Goal: Find specific page/section: Find specific page/section

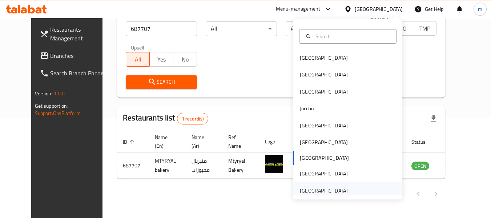
click at [312, 187] on div "[GEOGRAPHIC_DATA]" at bounding box center [324, 190] width 48 height 8
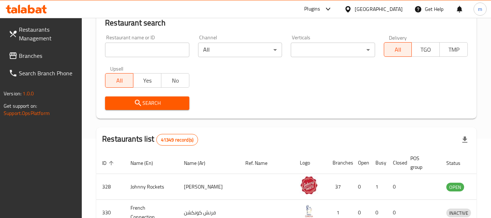
scroll to position [100, 0]
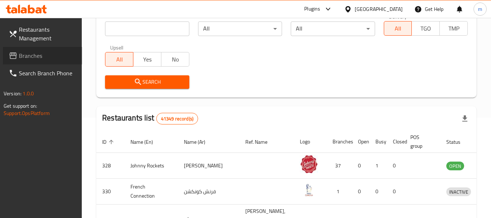
click at [53, 55] on span "Branches" at bounding box center [47, 55] width 57 height 9
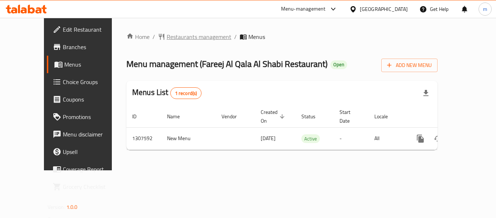
click at [167, 40] on span "Restaurants management" at bounding box center [199, 36] width 65 height 9
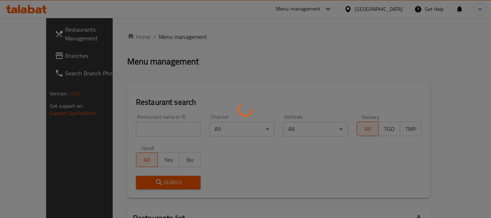
click at [144, 129] on div at bounding box center [245, 109] width 491 height 218
click at [138, 132] on div at bounding box center [245, 109] width 491 height 218
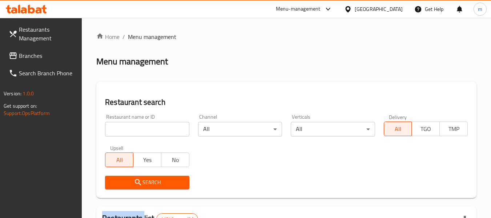
click at [138, 132] on input "search" at bounding box center [147, 129] width 84 height 15
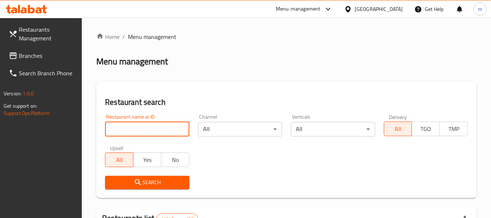
paste input "704308"
type input "704308"
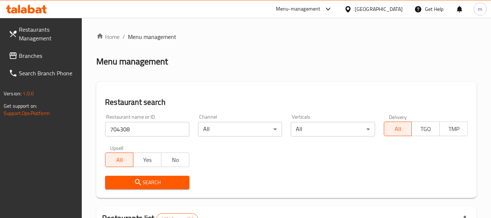
click at [153, 182] on span "Search" at bounding box center [147, 182] width 72 height 9
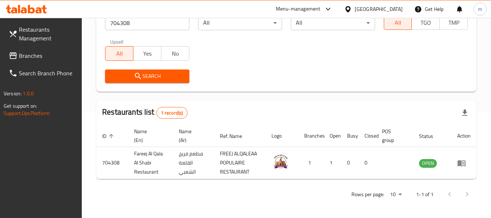
scroll to position [106, 0]
click at [347, 9] on icon at bounding box center [347, 9] width 5 height 6
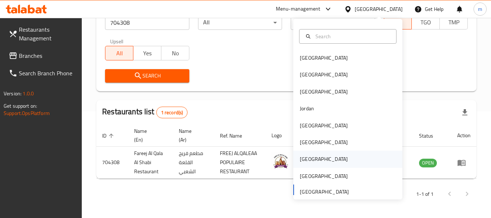
click at [302, 160] on div "[GEOGRAPHIC_DATA]" at bounding box center [324, 159] width 48 height 8
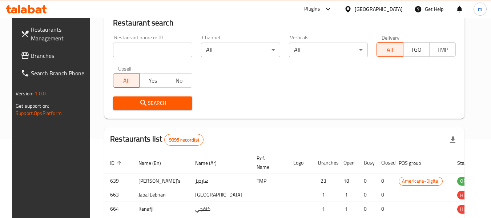
scroll to position [106, 0]
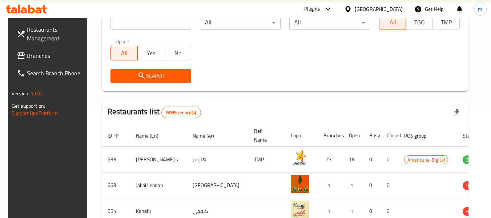
click at [40, 55] on span "Branches" at bounding box center [55, 55] width 57 height 9
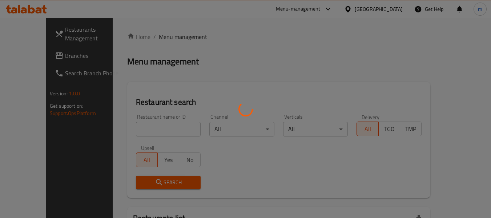
click at [143, 134] on div at bounding box center [245, 109] width 491 height 218
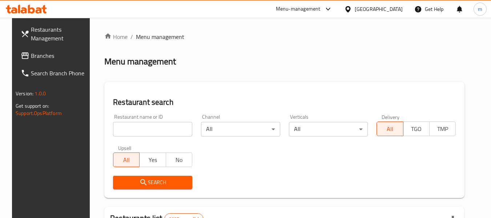
click at [140, 131] on input "search" at bounding box center [152, 129] width 79 height 15
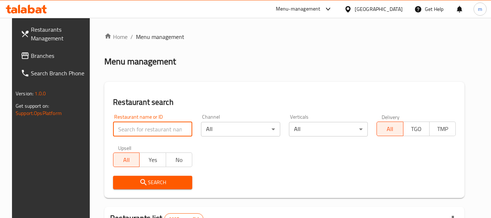
click at [140, 131] on input "search" at bounding box center [152, 129] width 79 height 15
paste input "679932"
type input "679932"
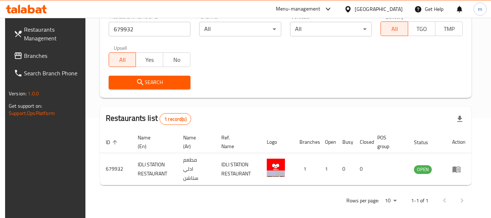
scroll to position [100, 0]
click at [350, 9] on icon at bounding box center [347, 9] width 5 height 6
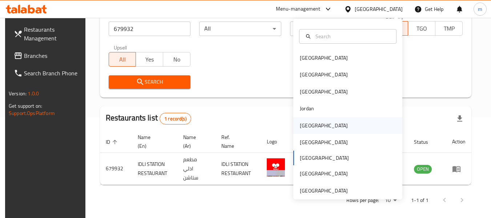
click at [302, 126] on div "[GEOGRAPHIC_DATA]" at bounding box center [324, 125] width 48 height 8
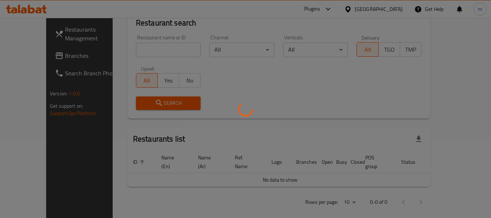
scroll to position [100, 0]
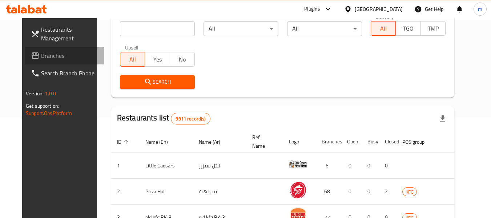
click at [41, 58] on span "Branches" at bounding box center [69, 55] width 57 height 9
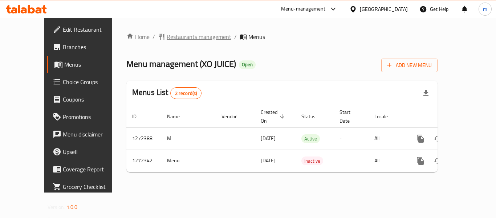
click at [171, 37] on span "Restaurants management" at bounding box center [199, 36] width 65 height 9
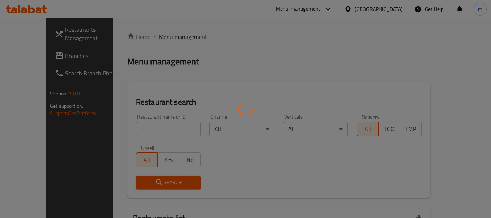
click at [138, 130] on div at bounding box center [245, 109] width 491 height 218
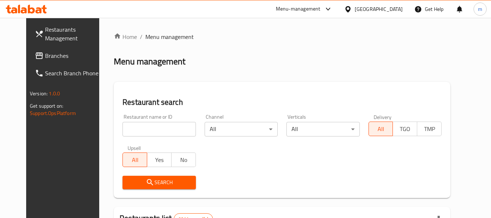
click at [138, 130] on input "search" at bounding box center [158, 129] width 73 height 15
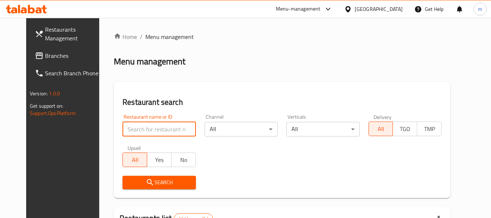
click at [138, 130] on input "search" at bounding box center [158, 129] width 73 height 15
paste input "690232"
type input "690232"
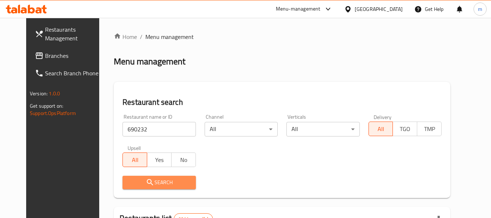
drag, startPoint x: 155, startPoint y: 185, endPoint x: 169, endPoint y: 171, distance: 19.5
click at [155, 185] on span "Search" at bounding box center [158, 182] width 61 height 9
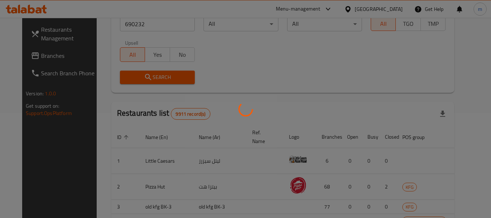
scroll to position [100, 0]
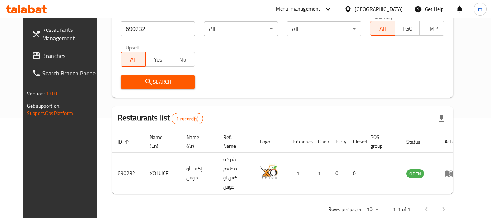
click at [352, 9] on icon at bounding box center [348, 9] width 8 height 8
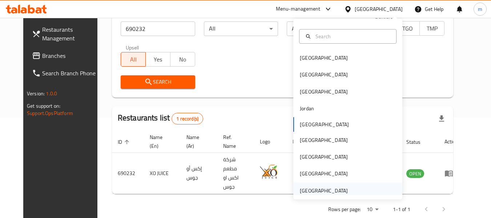
click at [309, 190] on div "United Arab Emirates" at bounding box center [324, 190] width 48 height 8
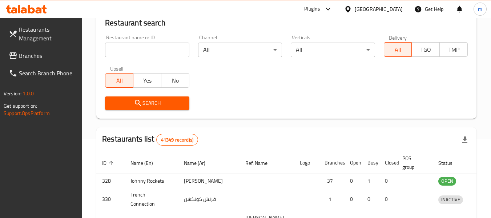
scroll to position [100, 0]
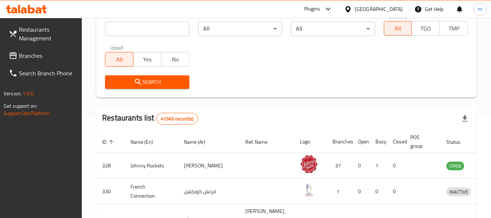
click at [23, 53] on span "Branches" at bounding box center [47, 55] width 57 height 9
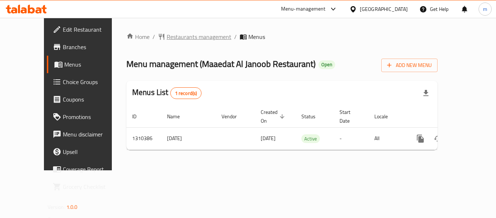
click at [167, 37] on span "Restaurants management" at bounding box center [199, 36] width 65 height 9
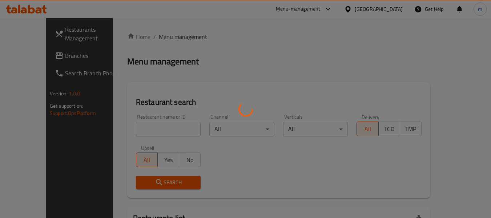
click at [148, 132] on div at bounding box center [245, 109] width 491 height 218
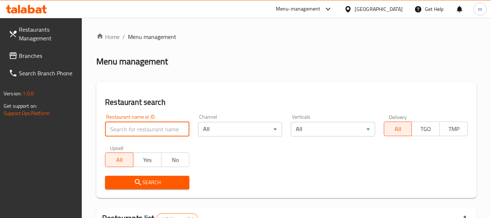
click at [142, 132] on input "search" at bounding box center [147, 129] width 84 height 15
paste input "705277"
type input "705277"
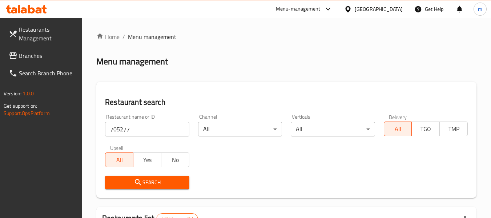
click at [146, 179] on span "Search" at bounding box center [147, 182] width 72 height 9
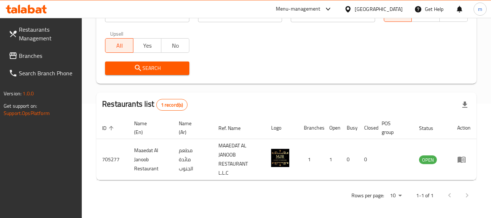
scroll to position [116, 0]
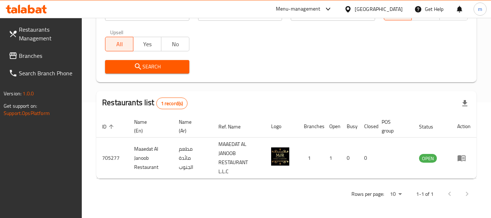
click at [352, 9] on div at bounding box center [349, 9] width 11 height 8
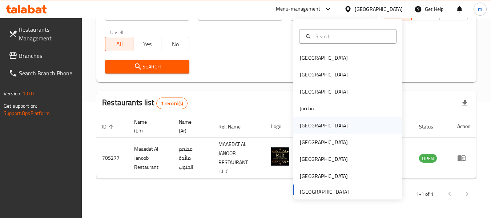
click at [301, 123] on div "Kuwait" at bounding box center [324, 125] width 48 height 8
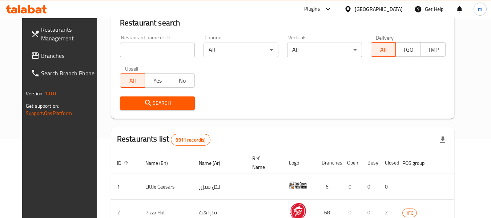
scroll to position [116, 0]
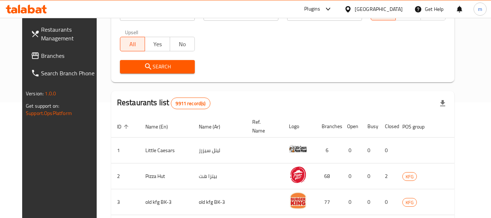
click at [47, 54] on span "Branches" at bounding box center [69, 55] width 57 height 9
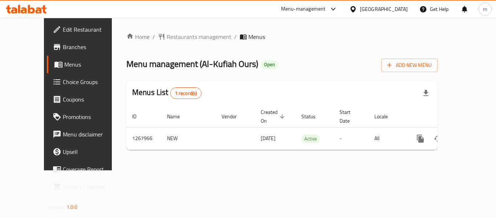
click at [179, 39] on span "Restaurants management" at bounding box center [199, 36] width 65 height 9
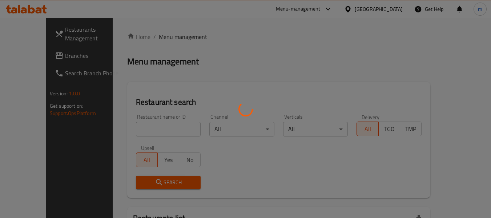
click at [142, 130] on div at bounding box center [245, 109] width 491 height 218
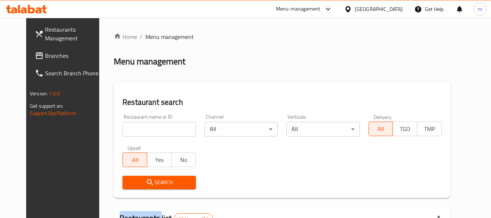
click at [142, 130] on div at bounding box center [245, 109] width 491 height 218
click at [139, 130] on input "search" at bounding box center [158, 129] width 73 height 15
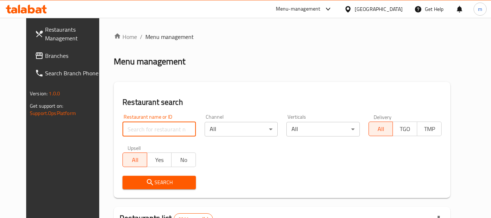
paste input "687870"
type input "687870"
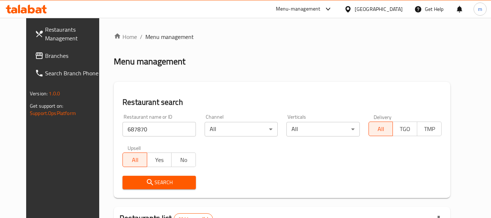
drag, startPoint x: 126, startPoint y: 178, endPoint x: 87, endPoint y: 172, distance: 39.3
click at [128, 178] on span "Search" at bounding box center [158, 182] width 61 height 9
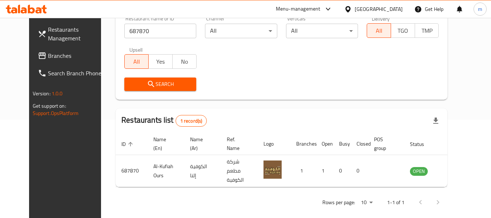
scroll to position [100, 0]
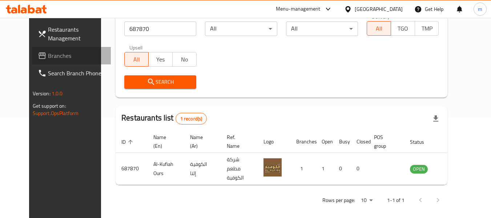
click at [48, 56] on span "Branches" at bounding box center [76, 55] width 57 height 9
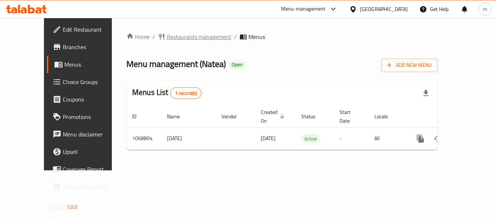
click at [171, 35] on span "Restaurants management" at bounding box center [199, 36] width 65 height 9
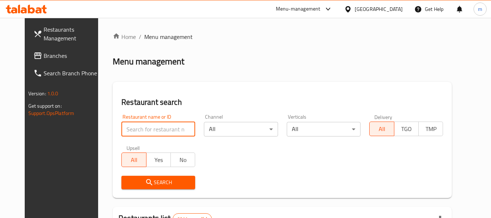
click at [137, 135] on input "search" at bounding box center [158, 129] width 74 height 15
click at [135, 128] on input "search" at bounding box center [158, 129] width 74 height 15
paste input "663601"
type input "663601"
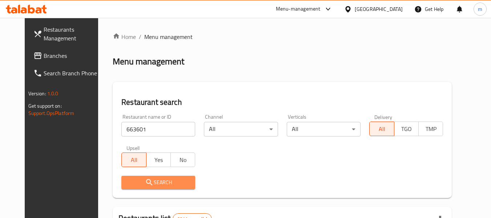
click at [145, 181] on icon "submit" at bounding box center [149, 182] width 9 height 9
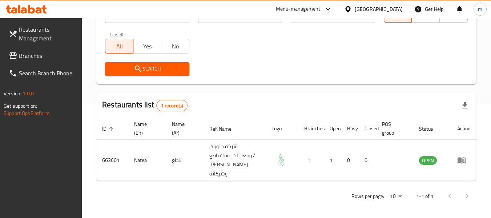
scroll to position [116, 0]
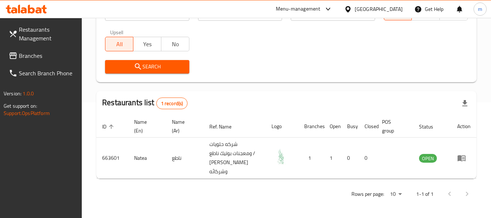
drag, startPoint x: 38, startPoint y: 57, endPoint x: 44, endPoint y: 56, distance: 5.6
click at [38, 57] on span "Branches" at bounding box center [47, 55] width 57 height 9
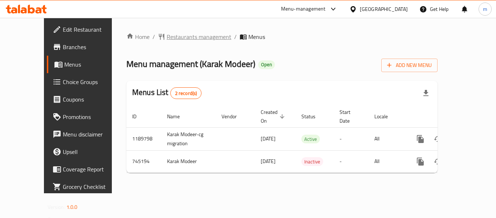
click at [167, 40] on span "Restaurants management" at bounding box center [199, 36] width 65 height 9
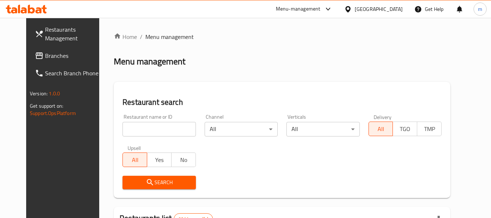
click at [142, 134] on div at bounding box center [245, 109] width 491 height 218
click at [134, 129] on input "search" at bounding box center [158, 129] width 73 height 15
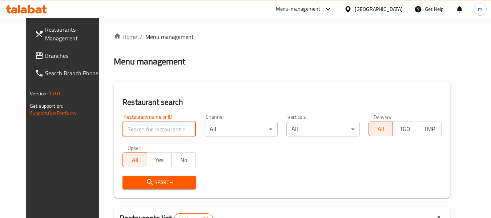
click at [134, 129] on input "search" at bounding box center [158, 129] width 73 height 15
paste input "648438"
type input "648438"
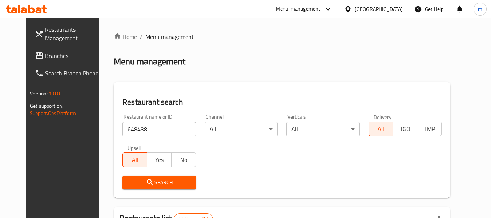
click at [146, 186] on icon "submit" at bounding box center [150, 182] width 9 height 9
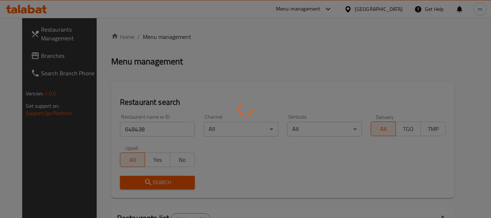
scroll to position [100, 0]
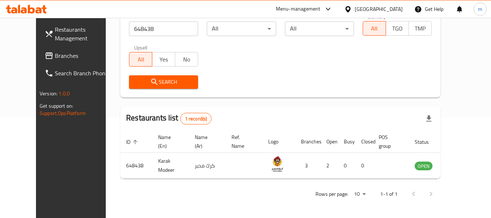
click at [389, 9] on div "[GEOGRAPHIC_DATA]" at bounding box center [379, 9] width 48 height 8
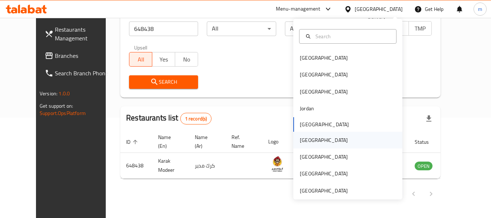
click at [302, 140] on div "[GEOGRAPHIC_DATA]" at bounding box center [324, 140] width 48 height 8
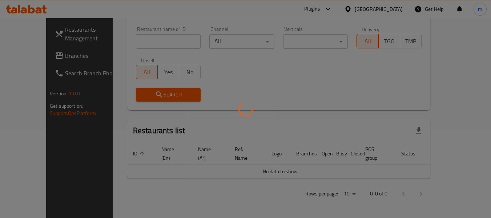
scroll to position [79, 0]
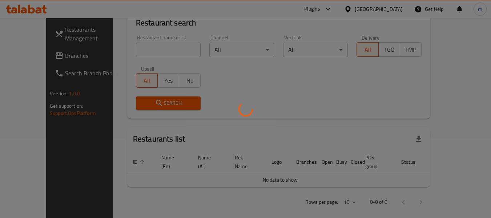
click at [29, 57] on div at bounding box center [245, 109] width 491 height 218
click at [30, 57] on div at bounding box center [245, 109] width 491 height 218
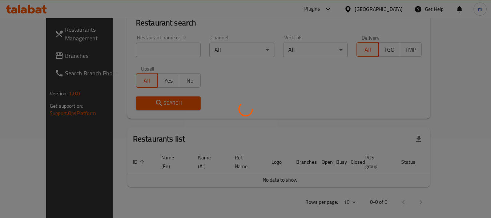
click at [38, 57] on div at bounding box center [245, 109] width 491 height 218
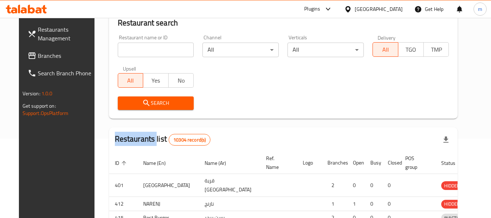
scroll to position [100, 0]
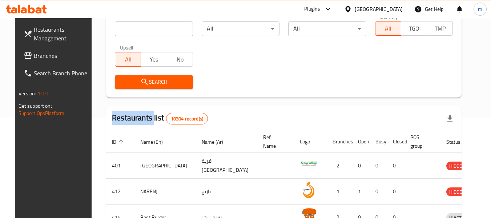
click at [44, 55] on span "Branches" at bounding box center [62, 55] width 57 height 9
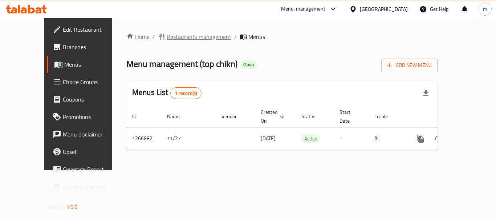
click at [172, 38] on span "Restaurants management" at bounding box center [199, 36] width 65 height 9
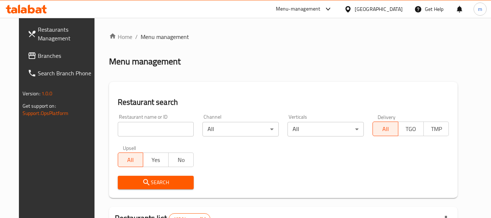
click at [137, 129] on div at bounding box center [245, 109] width 491 height 218
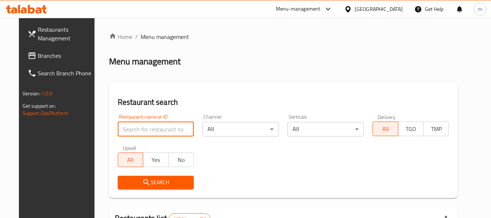
click at [137, 129] on input "search" at bounding box center [156, 129] width 76 height 15
paste input "687496"
type input "687496"
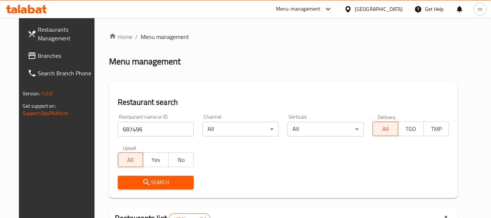
drag, startPoint x: 149, startPoint y: 186, endPoint x: 159, endPoint y: 179, distance: 12.3
click at [149, 185] on span "Search" at bounding box center [156, 182] width 65 height 9
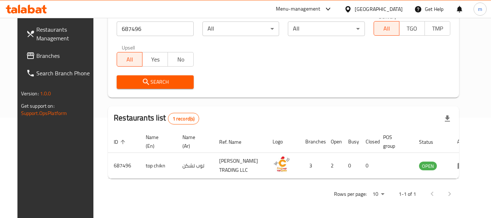
scroll to position [106, 0]
click at [49, 171] on div "Restaurants Management Branches Search Branch Phone Version: 1.0.0 Get support …" at bounding box center [58, 127] width 82 height 218
click at [352, 8] on icon at bounding box center [348, 9] width 8 height 8
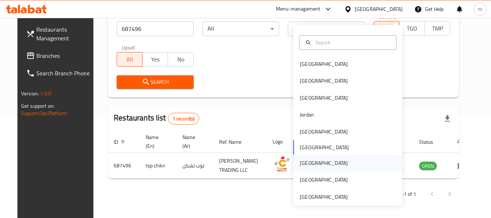
click at [302, 159] on div "[GEOGRAPHIC_DATA]" at bounding box center [324, 163] width 48 height 8
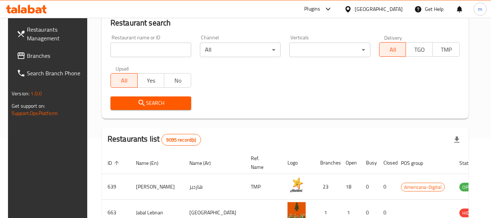
scroll to position [106, 0]
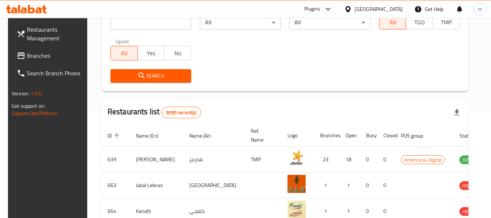
click at [51, 57] on span "Branches" at bounding box center [55, 55] width 57 height 9
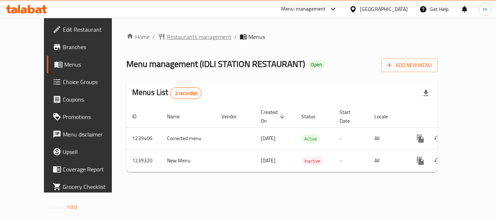
click at [173, 37] on span "Restaurants management" at bounding box center [199, 36] width 65 height 9
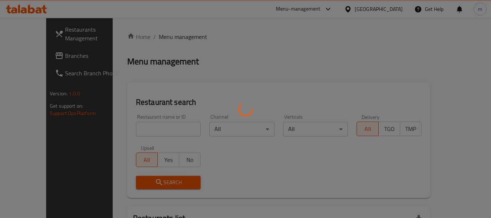
click at [146, 129] on div at bounding box center [245, 109] width 491 height 218
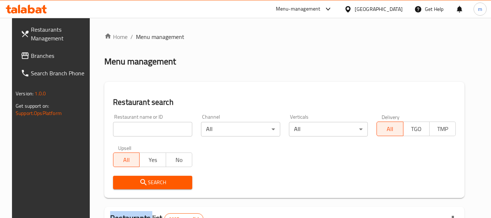
click at [144, 129] on input "search" at bounding box center [152, 129] width 79 height 15
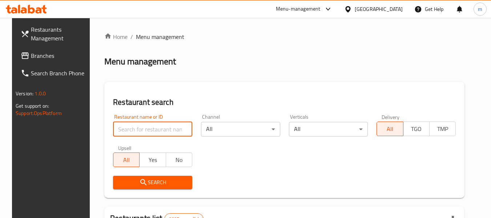
paste input "679932"
type input "679932"
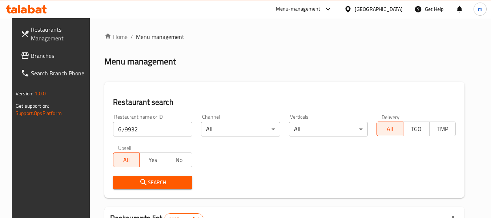
click at [148, 183] on span "Search" at bounding box center [153, 182] width 68 height 9
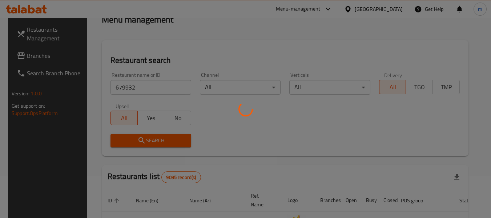
scroll to position [100, 0]
